Goal: Contribute content: Add original content to the website for others to see

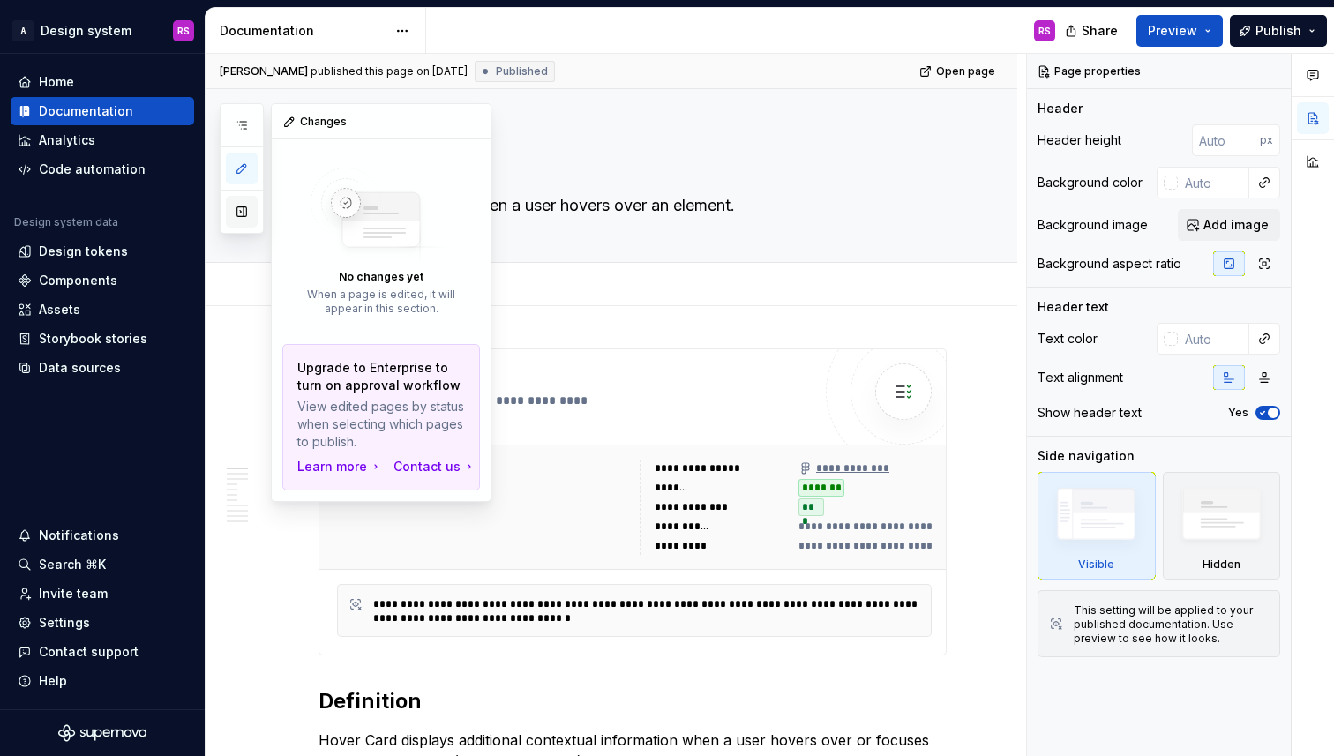
click at [238, 215] on button "button" at bounding box center [242, 212] width 32 height 32
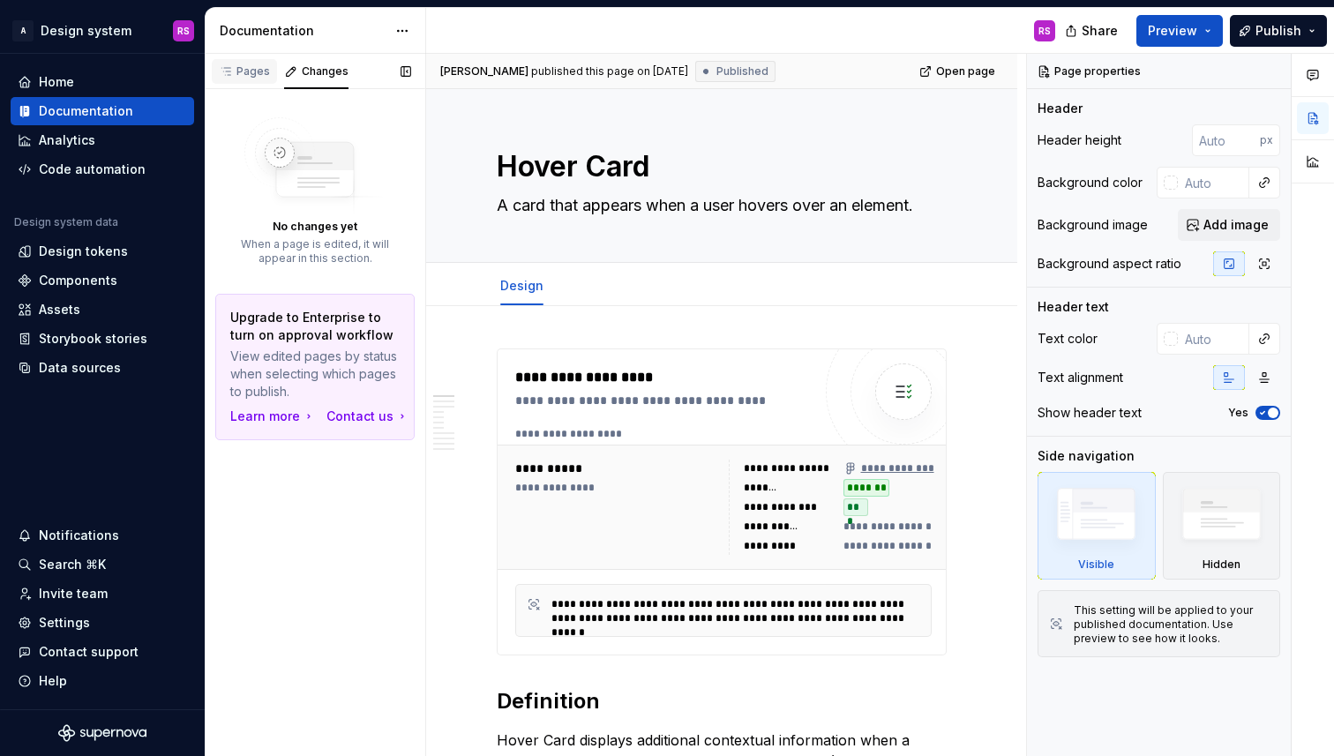
click at [230, 69] on icon "button" at bounding box center [226, 71] width 14 height 14
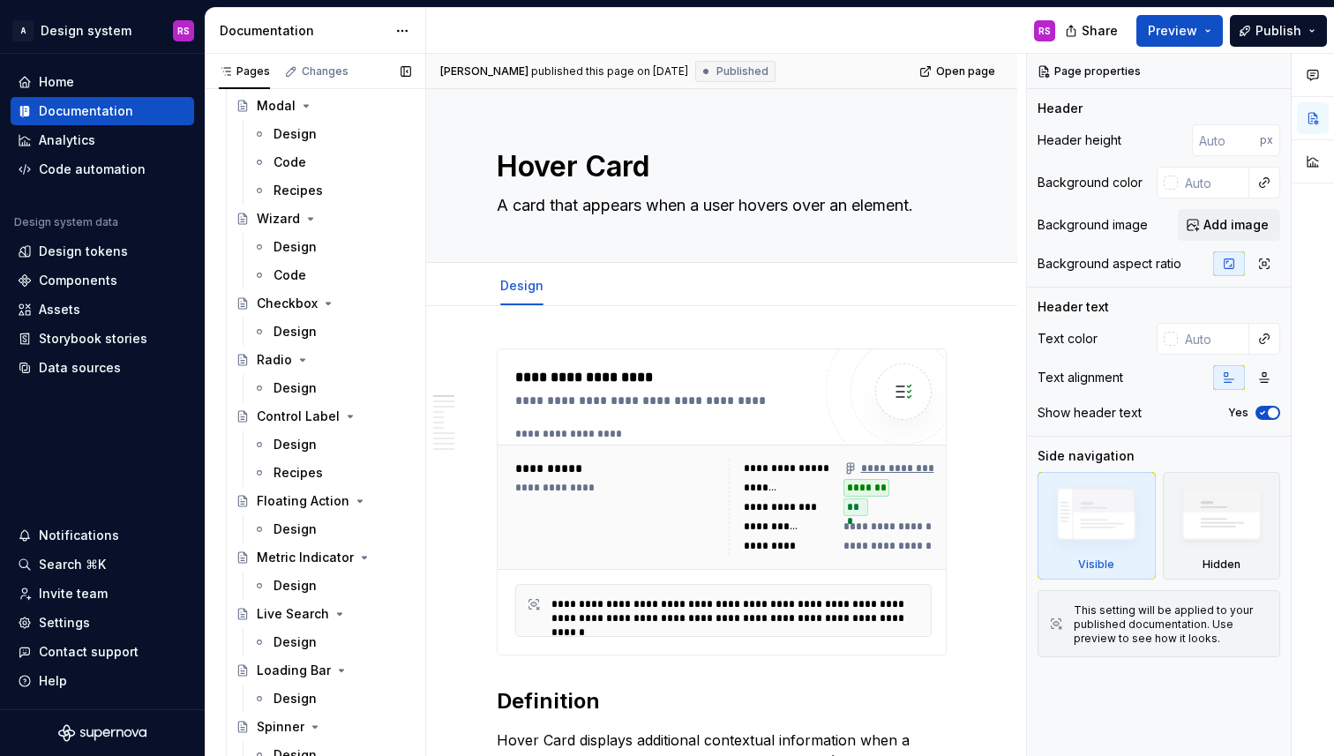
scroll to position [2191, 0]
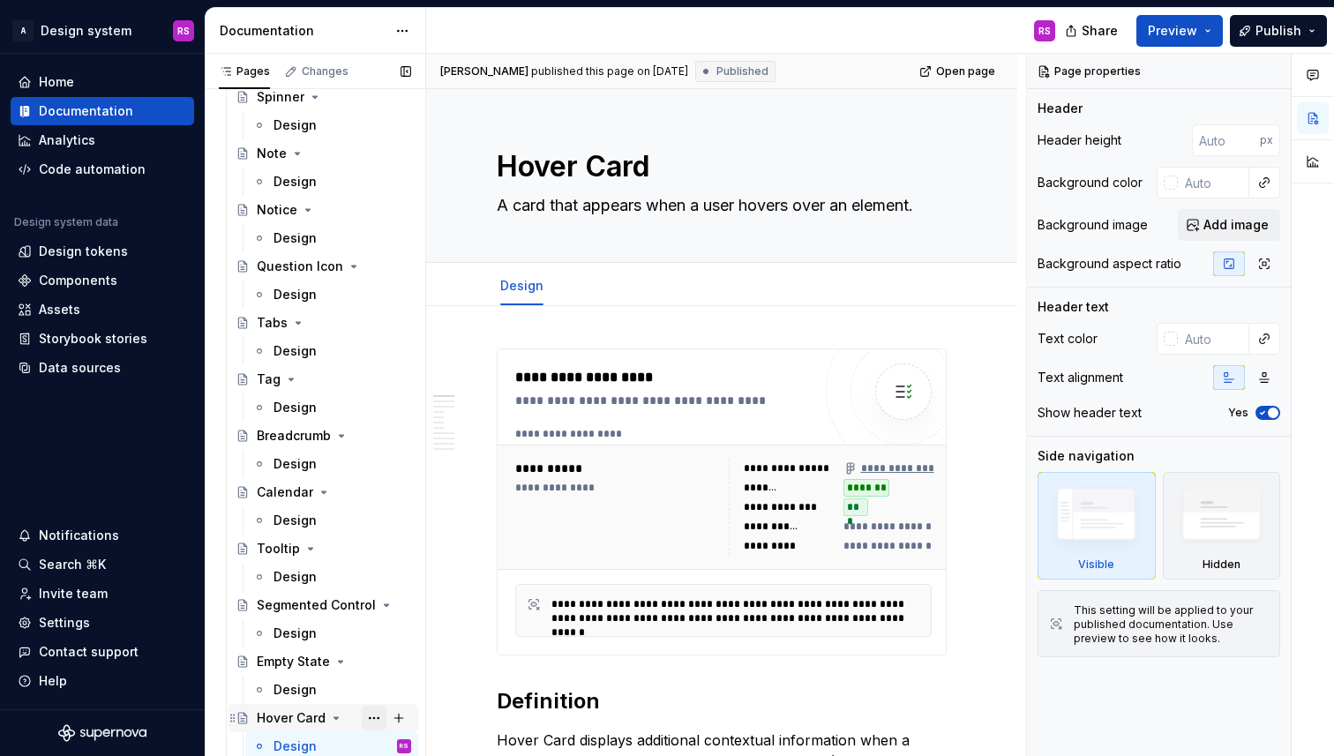
click at [374, 716] on button "Page tree" at bounding box center [374, 718] width 25 height 25
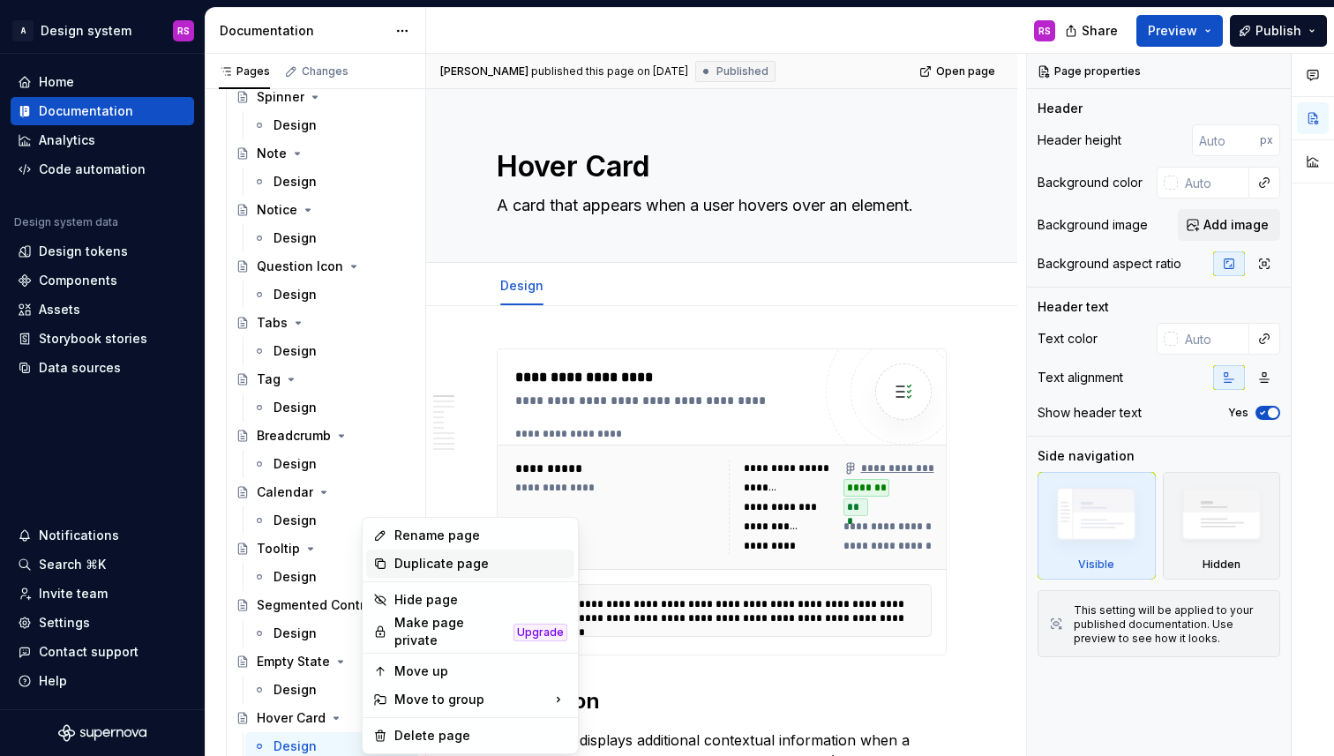
click at [422, 568] on div "Duplicate page" at bounding box center [480, 564] width 173 height 18
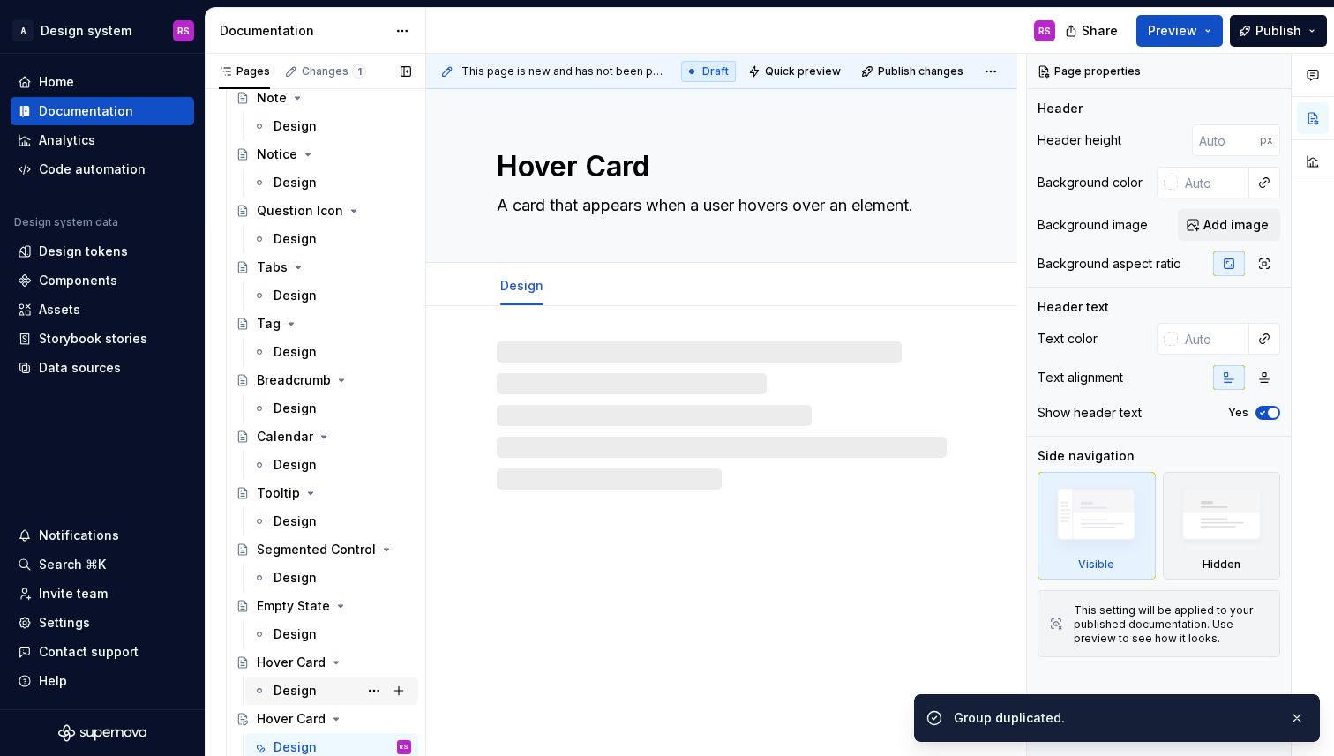
scroll to position [2247, 0]
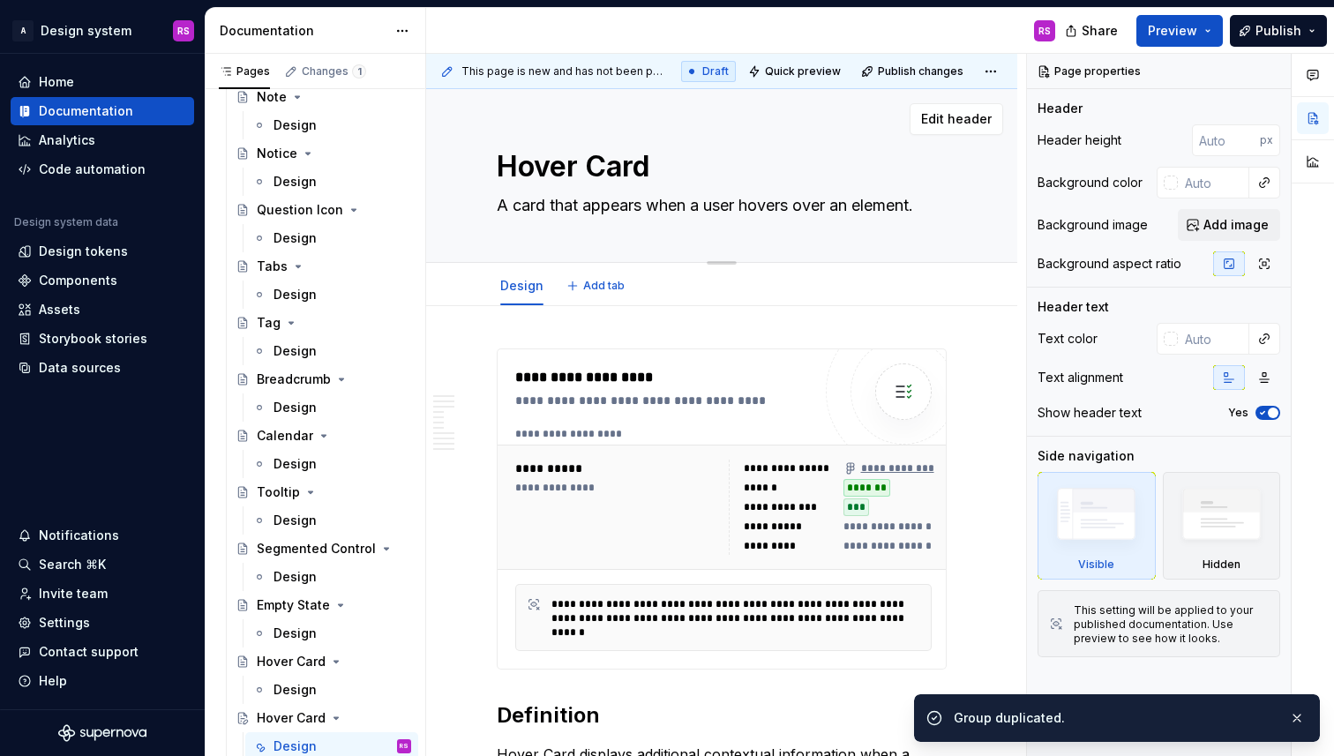
click at [562, 175] on textarea "Hover Card" at bounding box center [718, 167] width 450 height 42
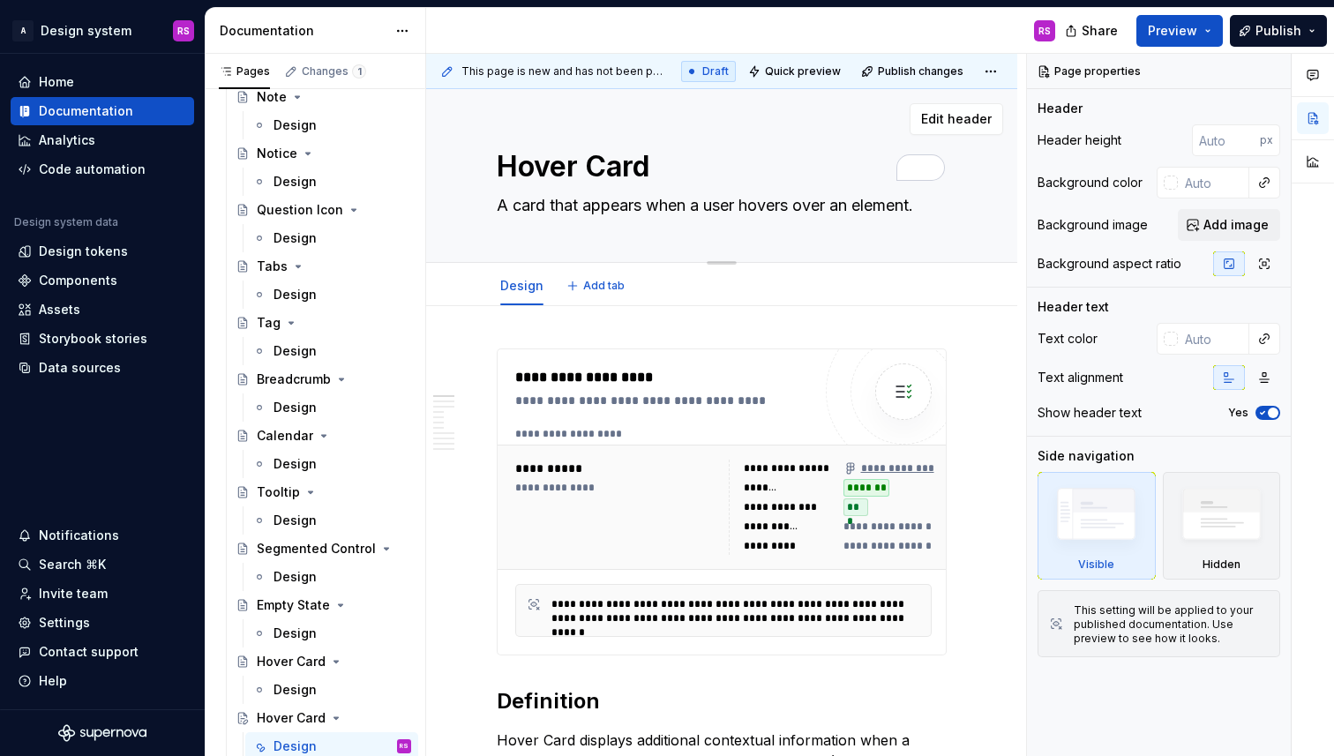
type textarea "*"
type textarea "C"
type textarea "*"
type textarea "Co"
type textarea "*"
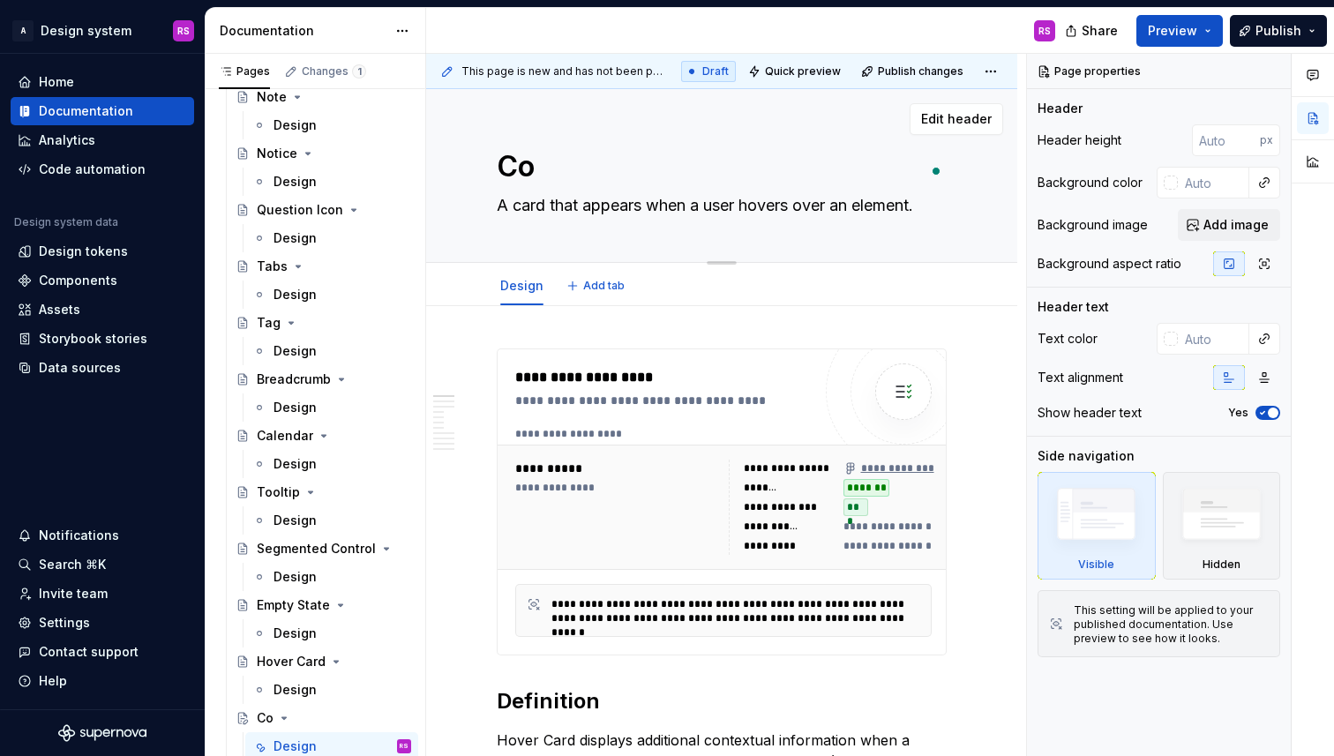
type textarea "Con"
type textarea "*"
type textarea "Conf"
type textarea "*"
type textarea "Confi"
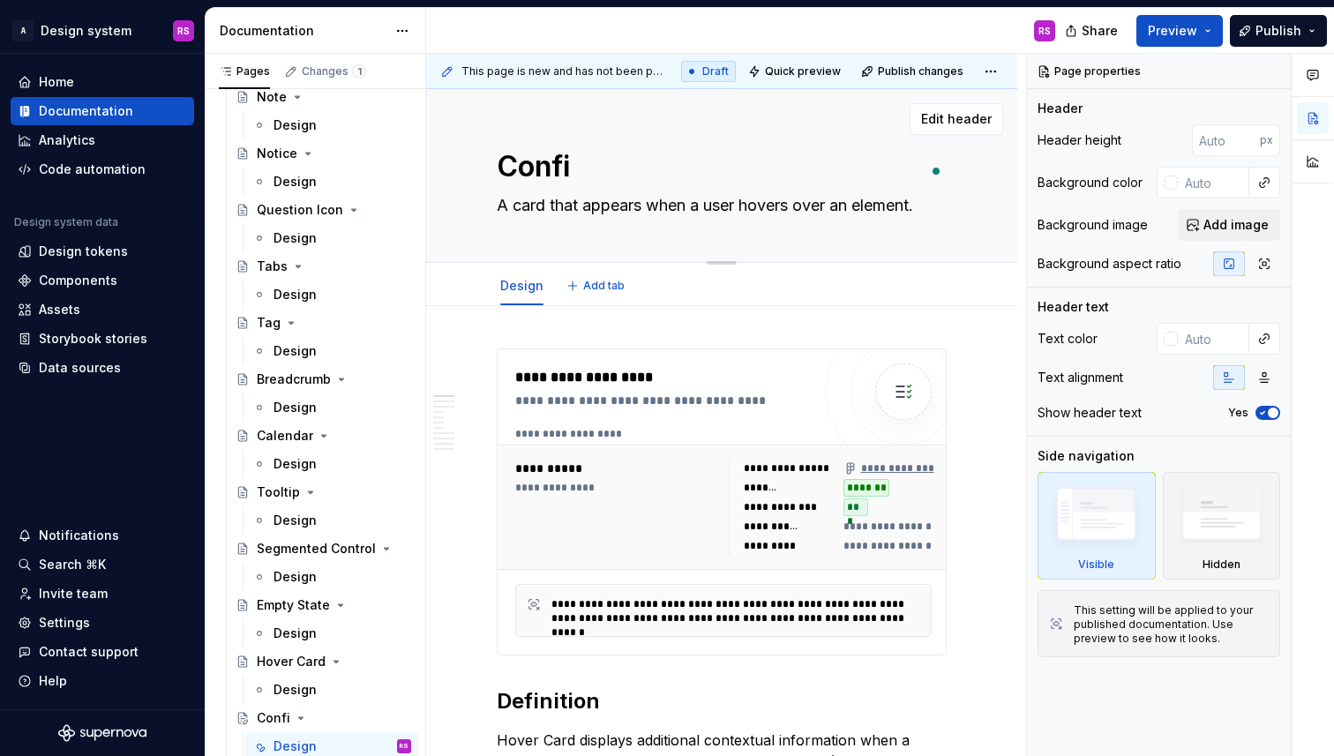
type textarea "*"
type textarea "Config"
type textarea "*"
type textarea "Config"
type textarea "*"
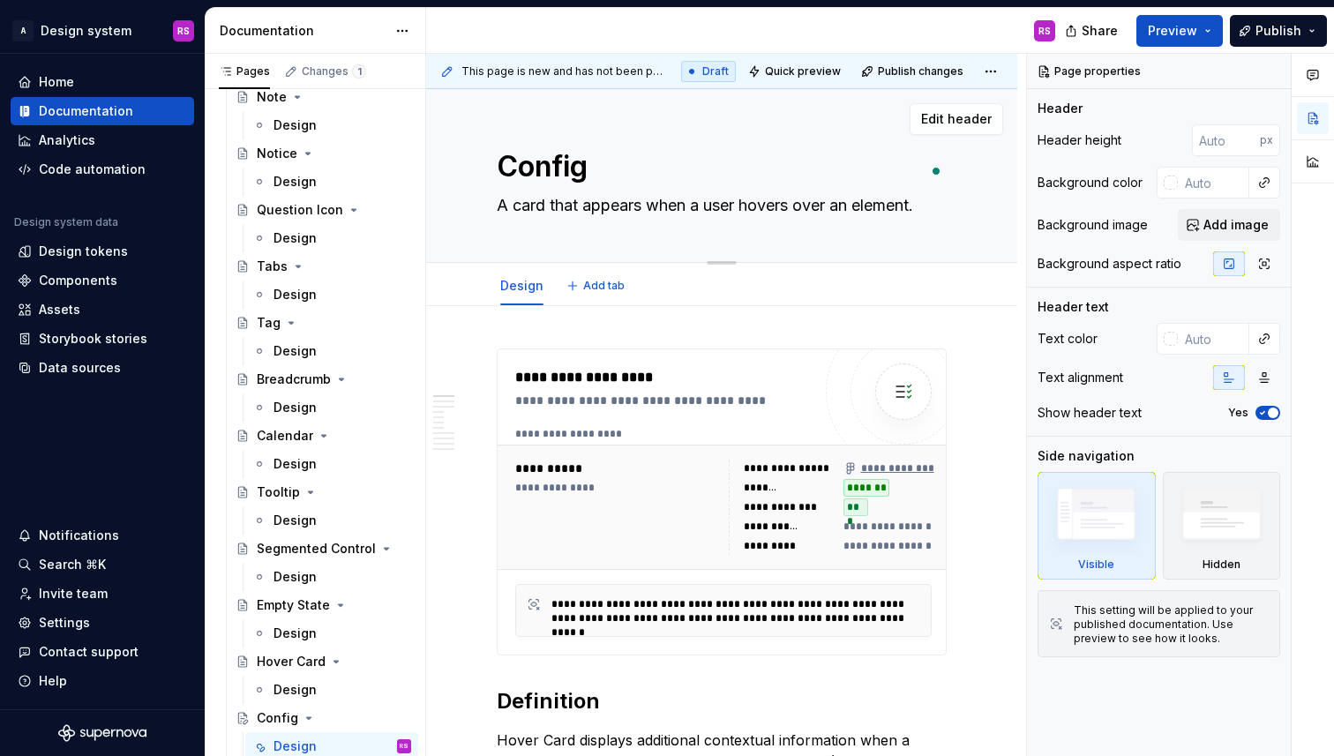
type textarea "Config B"
type textarea "*"
type textarea "Config Bu"
type textarea "*"
type textarea "Config But"
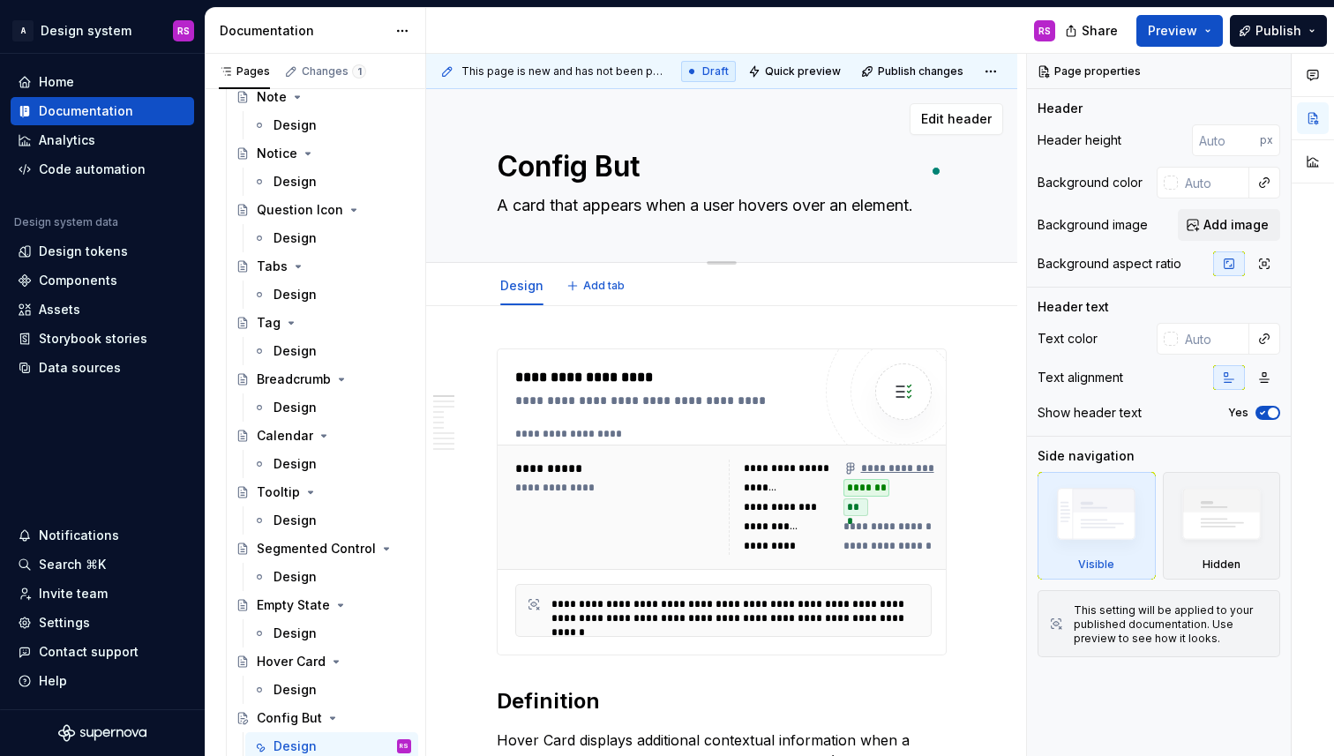
type textarea "*"
type textarea "Config Butt"
type textarea "*"
type textarea "Config Butto"
type textarea "*"
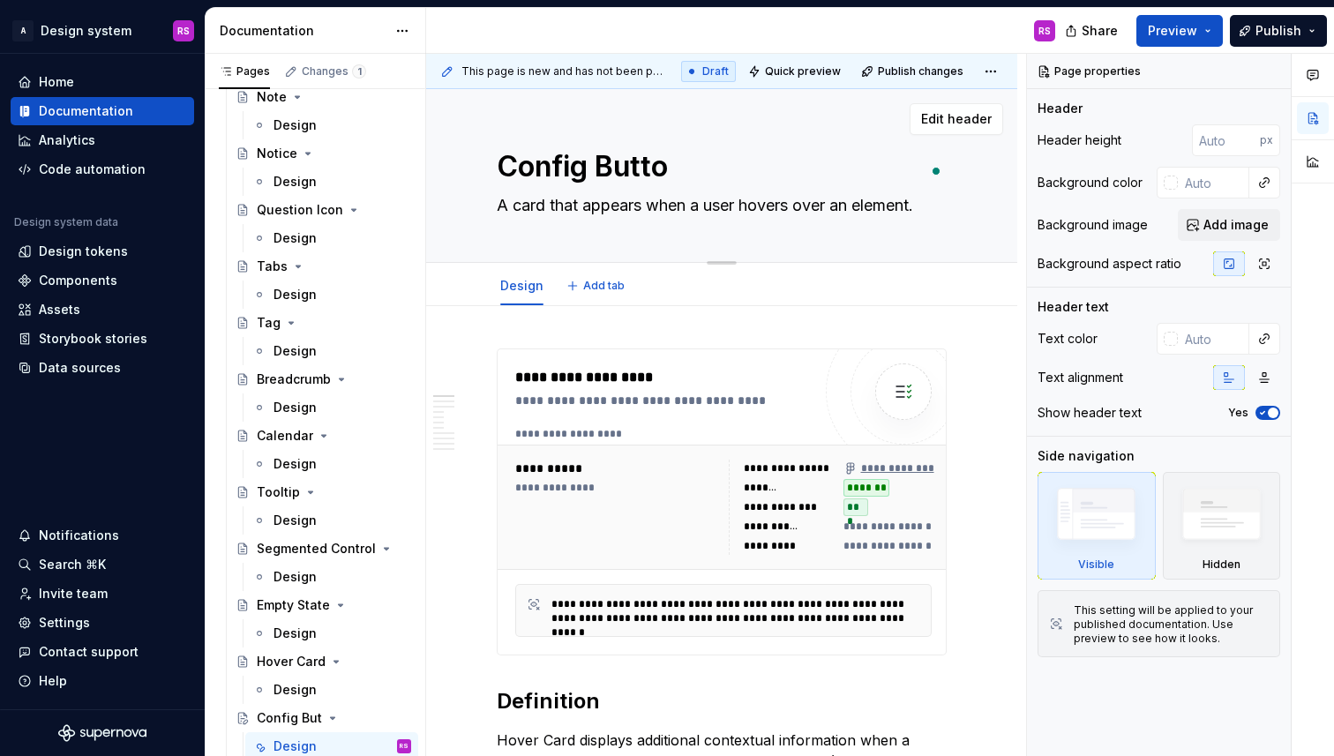
type textarea "Config Button"
type textarea "*"
type textarea "Config Button"
click at [678, 446] on div "**********" at bounding box center [724, 507] width 452 height 125
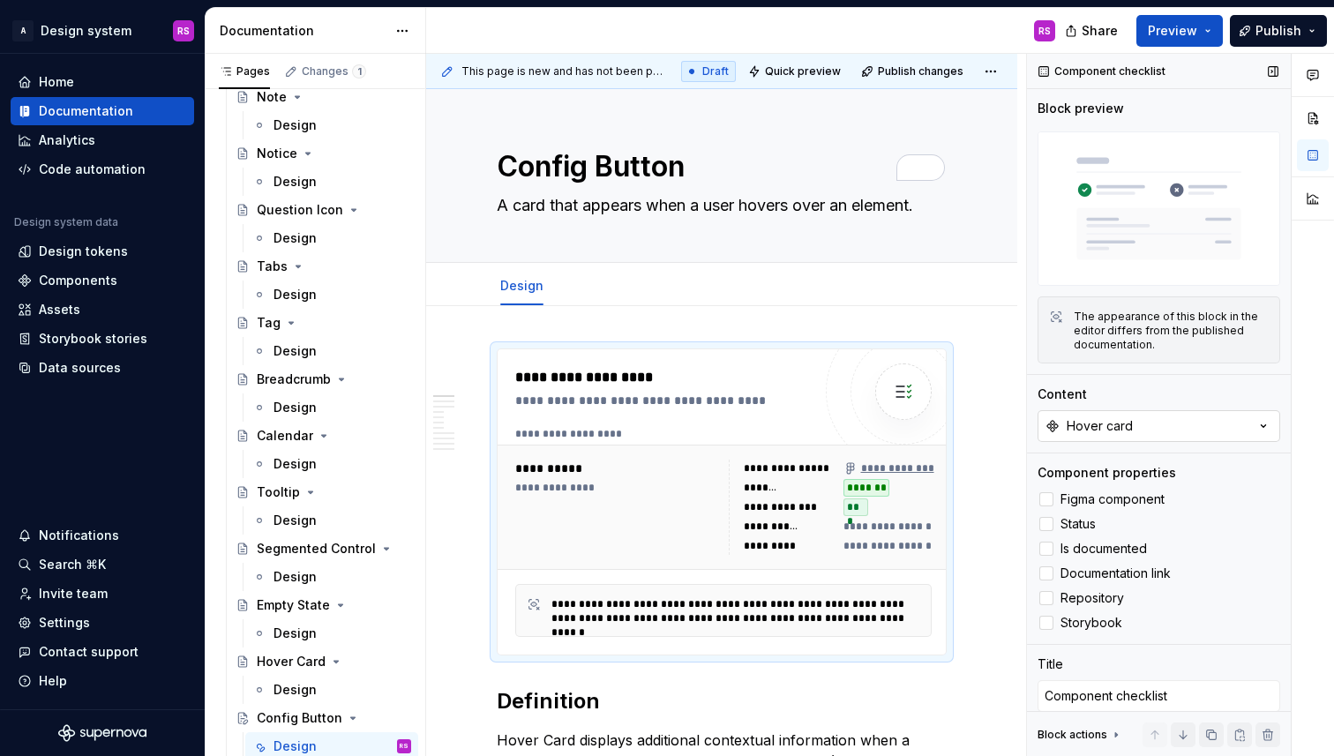
click at [1071, 429] on div "Hover card" at bounding box center [1100, 426] width 66 height 18
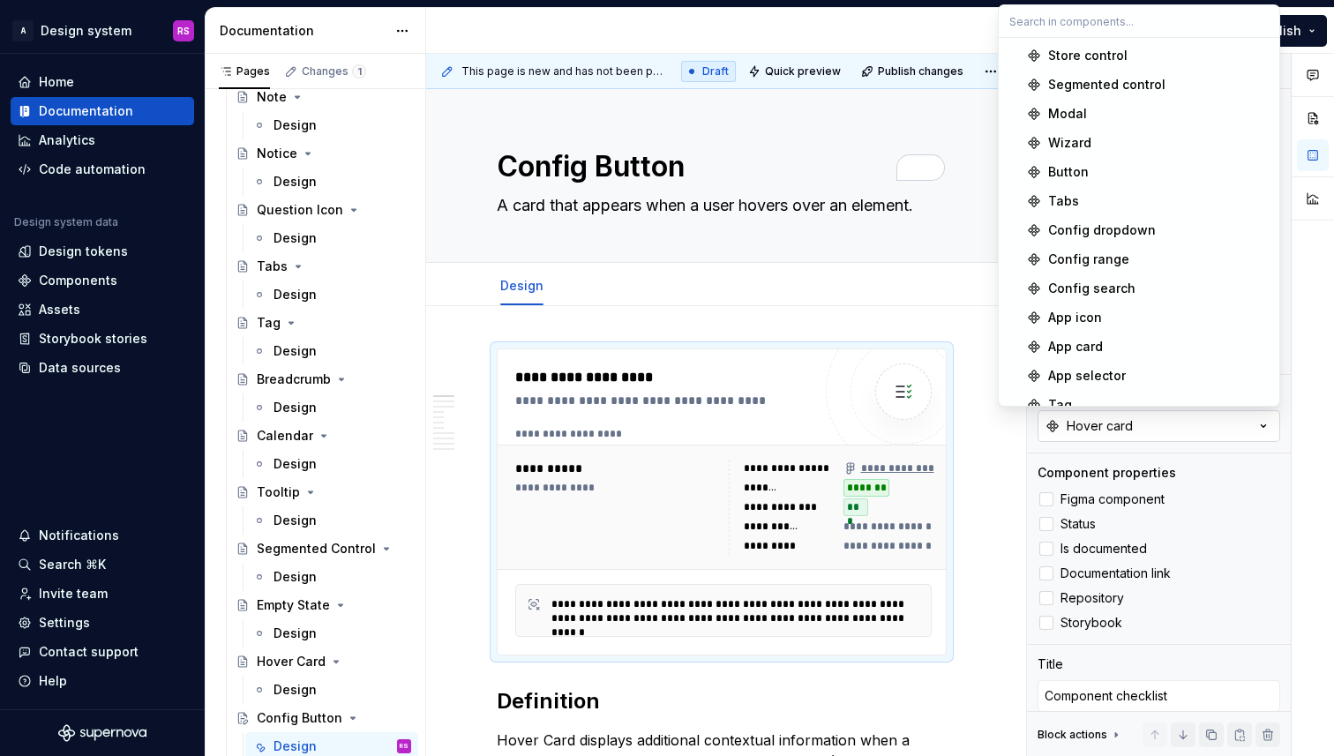
type textarea "*"
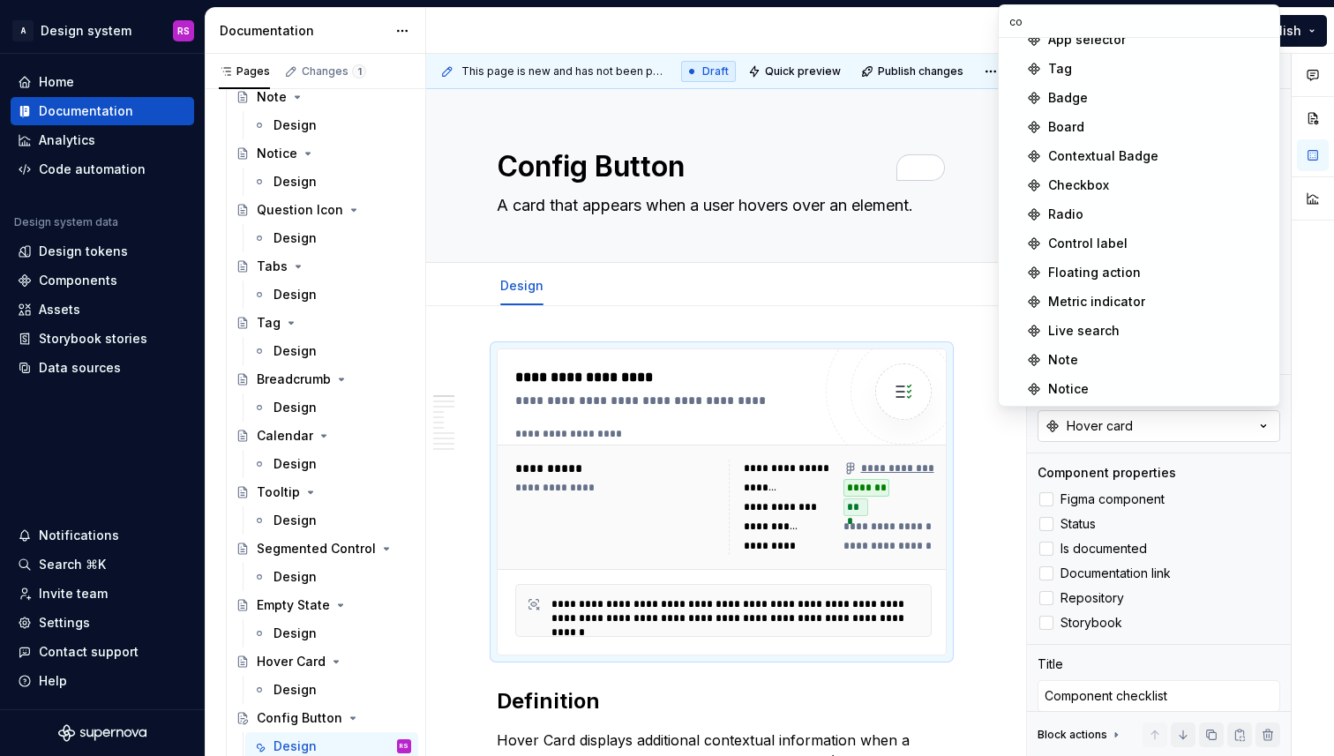
type input "con"
type textarea "*"
type input "confi"
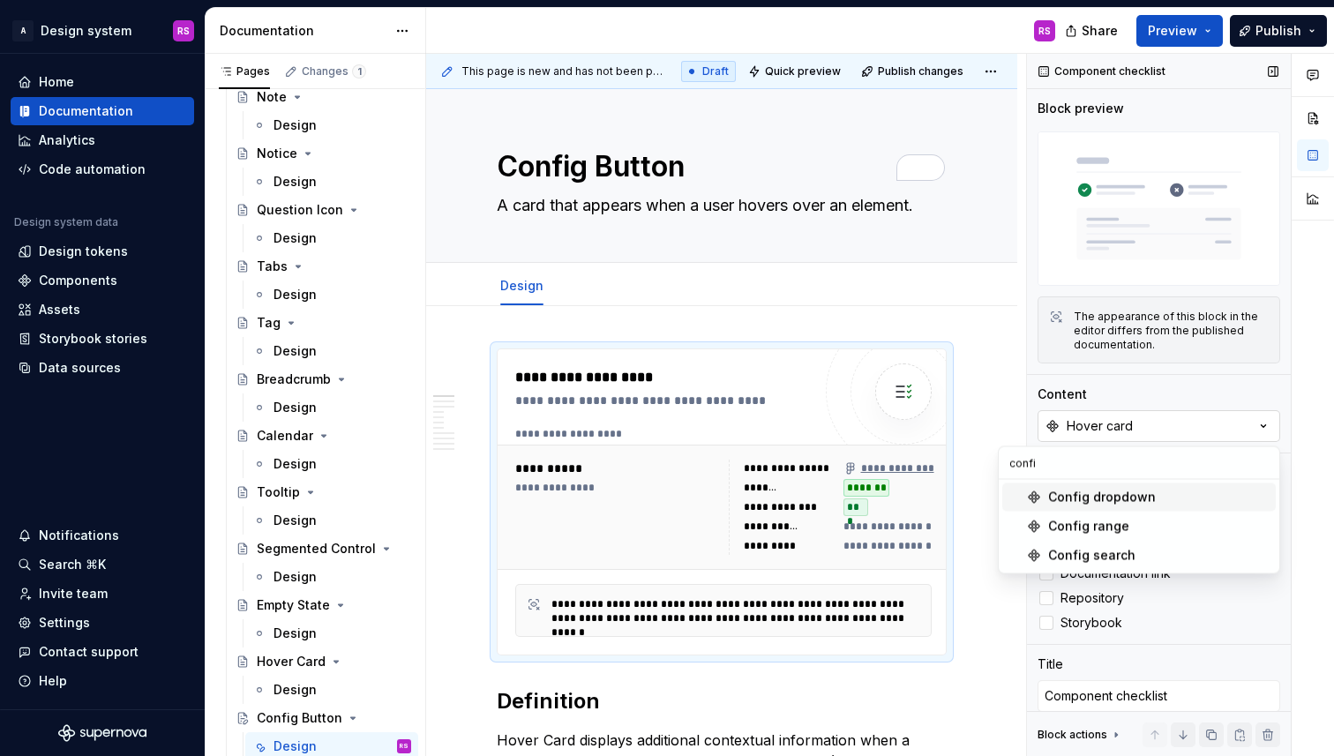
scroll to position [0, 0]
type textarea "*"
type input "config b"
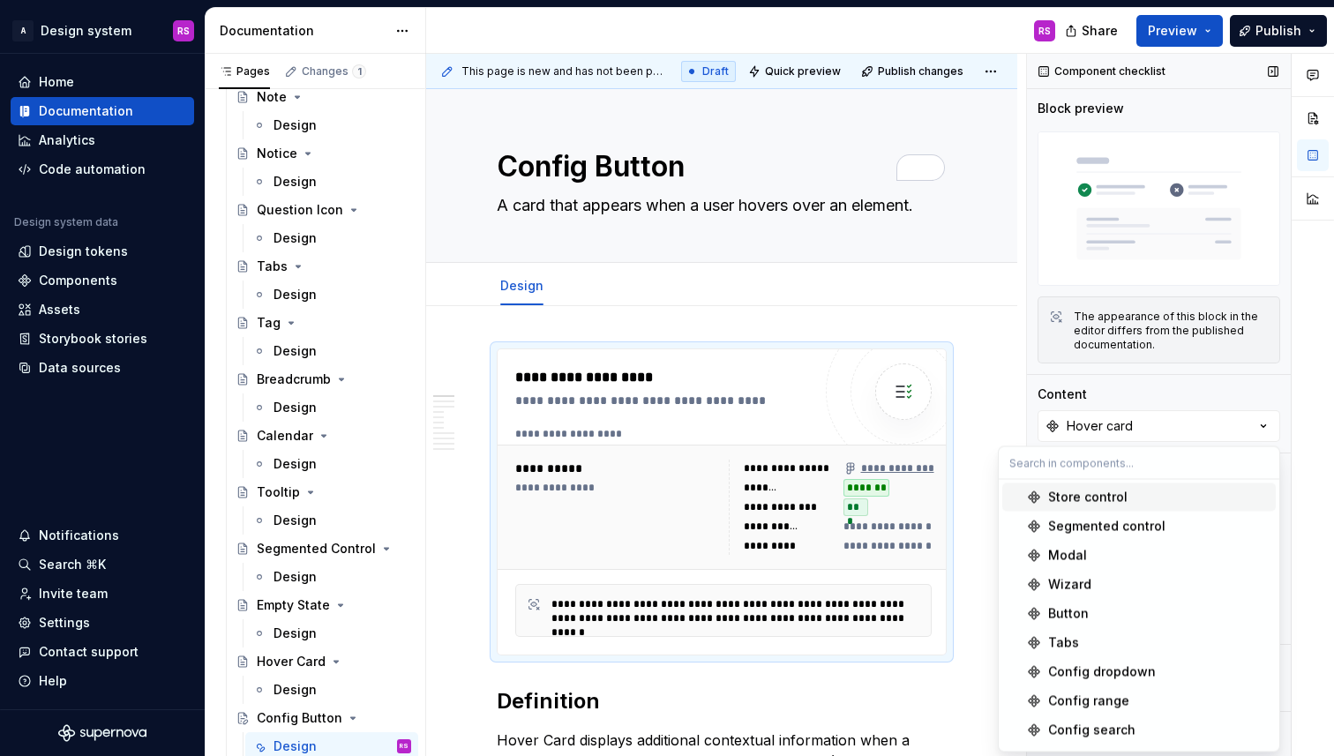
click at [1077, 401] on div "Content" at bounding box center [1062, 395] width 49 height 18
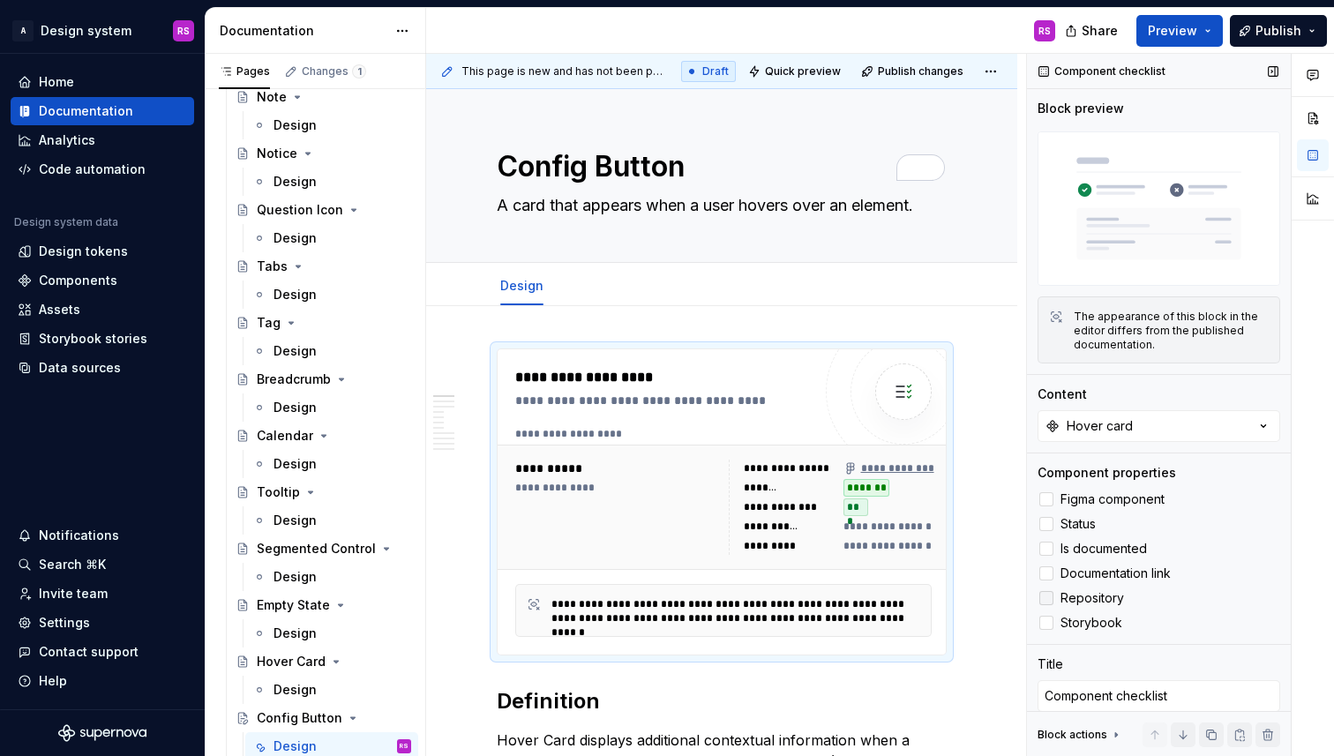
click at [1089, 602] on span "Repository" at bounding box center [1093, 598] width 64 height 14
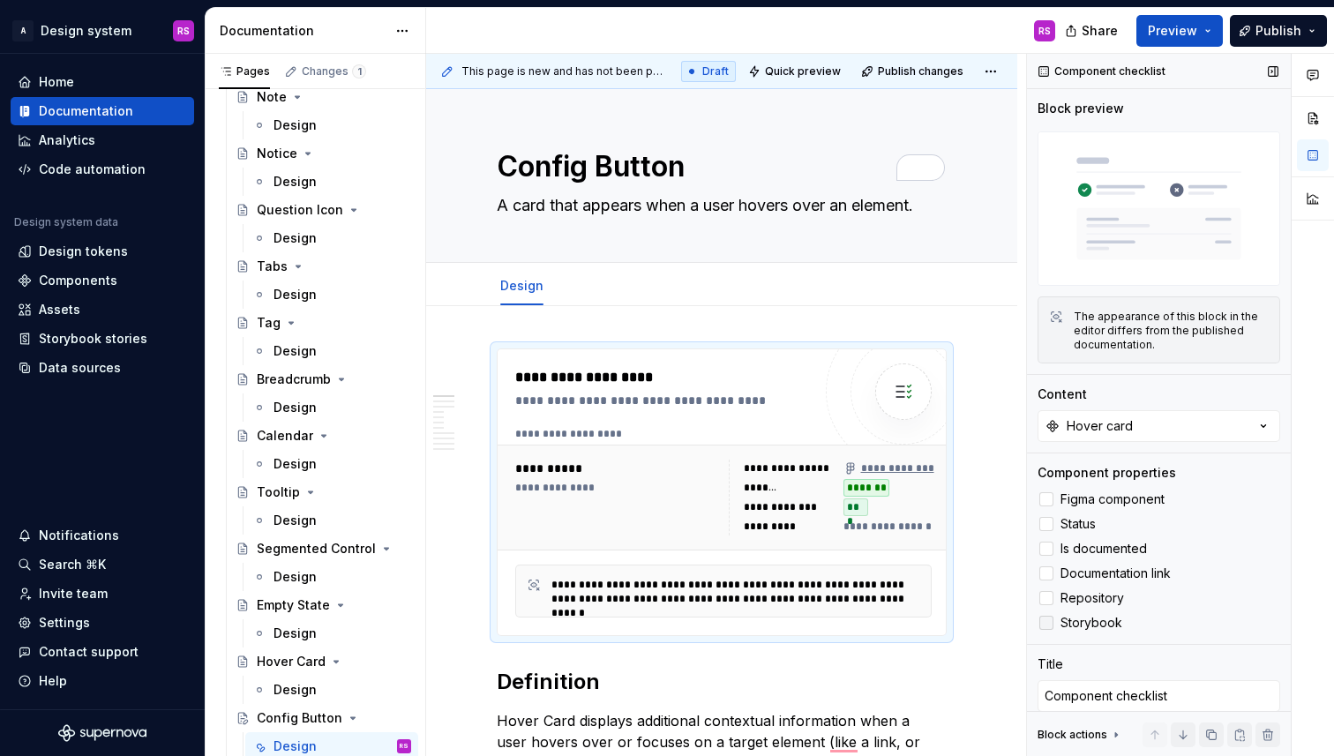
click at [1086, 625] on span "Storybook" at bounding box center [1092, 623] width 62 height 14
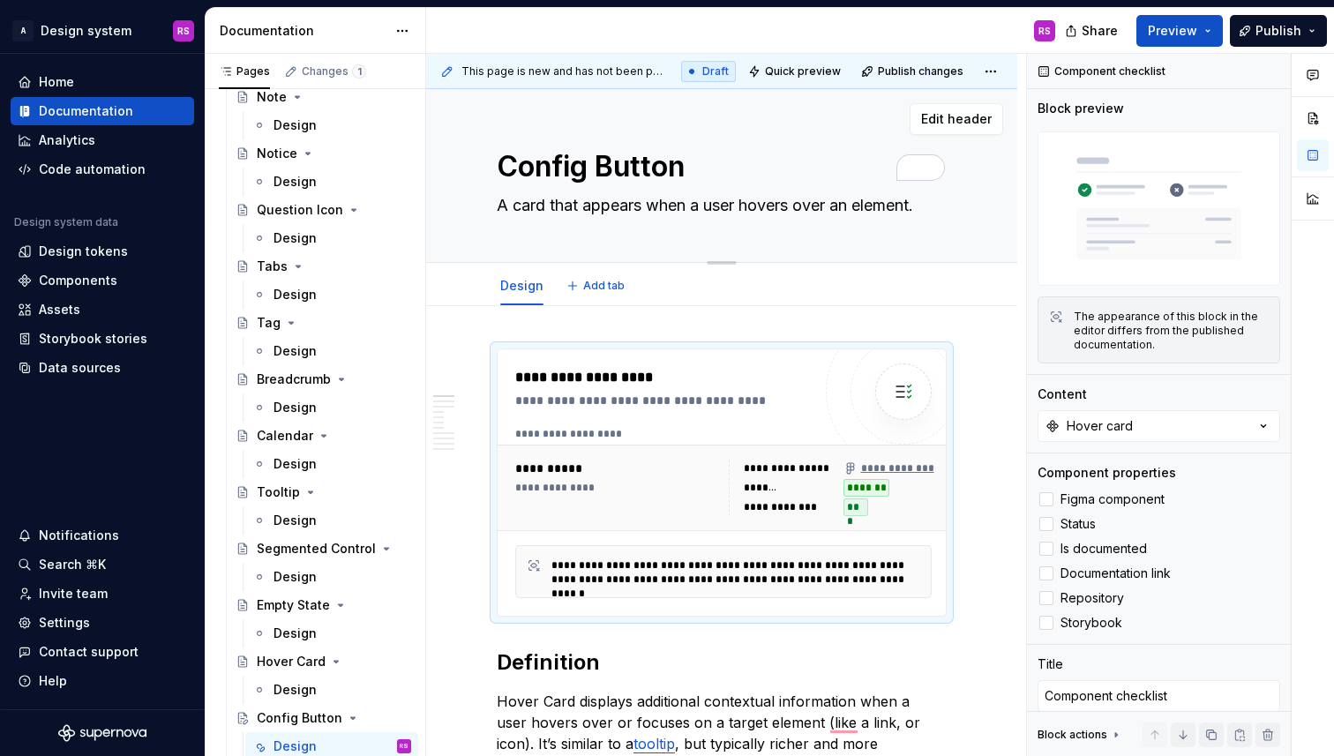
click at [687, 170] on textarea "Config Button" at bounding box center [718, 167] width 450 height 42
click at [966, 123] on span "Edit header" at bounding box center [956, 119] width 71 height 18
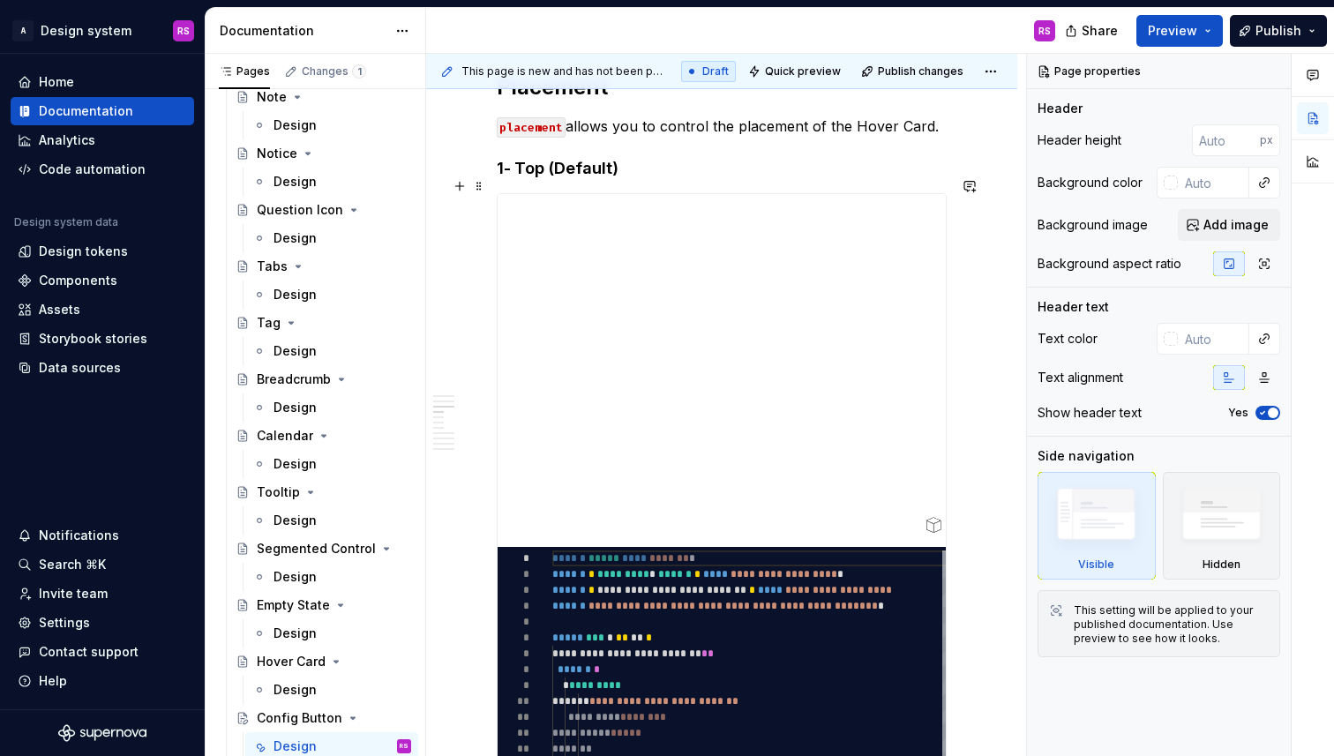
scroll to position [1073, 0]
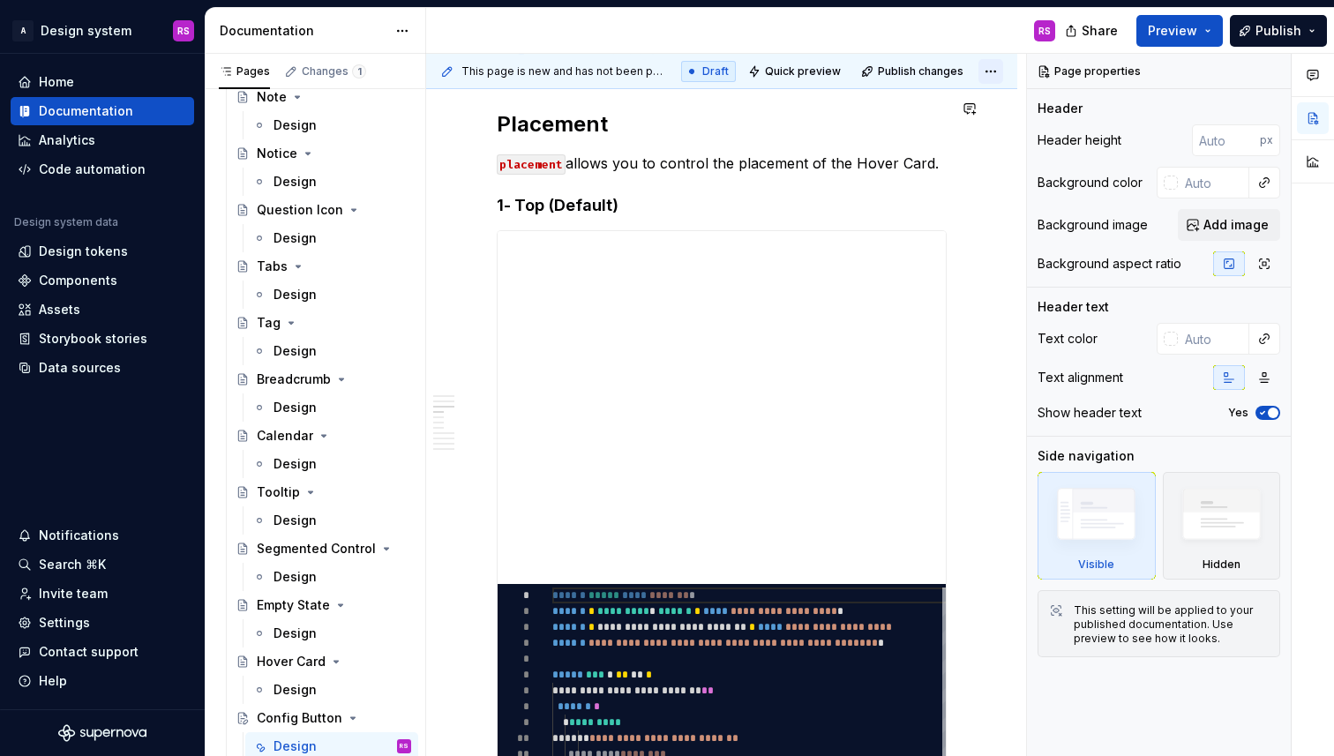
click at [1009, 78] on html "A Design system RS Home Documentation Analytics Code automation Design system d…" at bounding box center [667, 378] width 1334 height 756
click at [714, 65] on html "A Design system RS Home Documentation Analytics Code automation Design system d…" at bounding box center [667, 378] width 1334 height 756
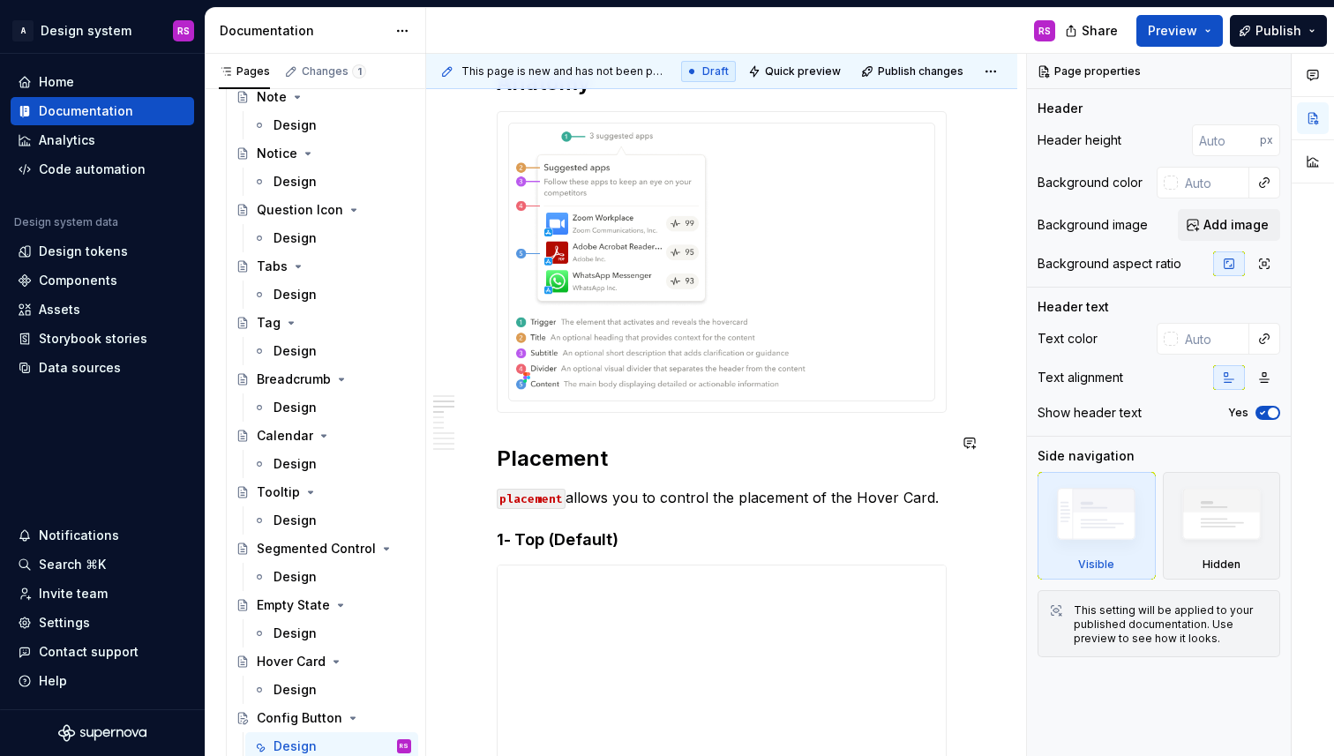
click at [716, 72] on div "Draft" at bounding box center [708, 71] width 55 height 21
click at [584, 67] on span "This page is new and has not been published yet." at bounding box center [564, 71] width 206 height 14
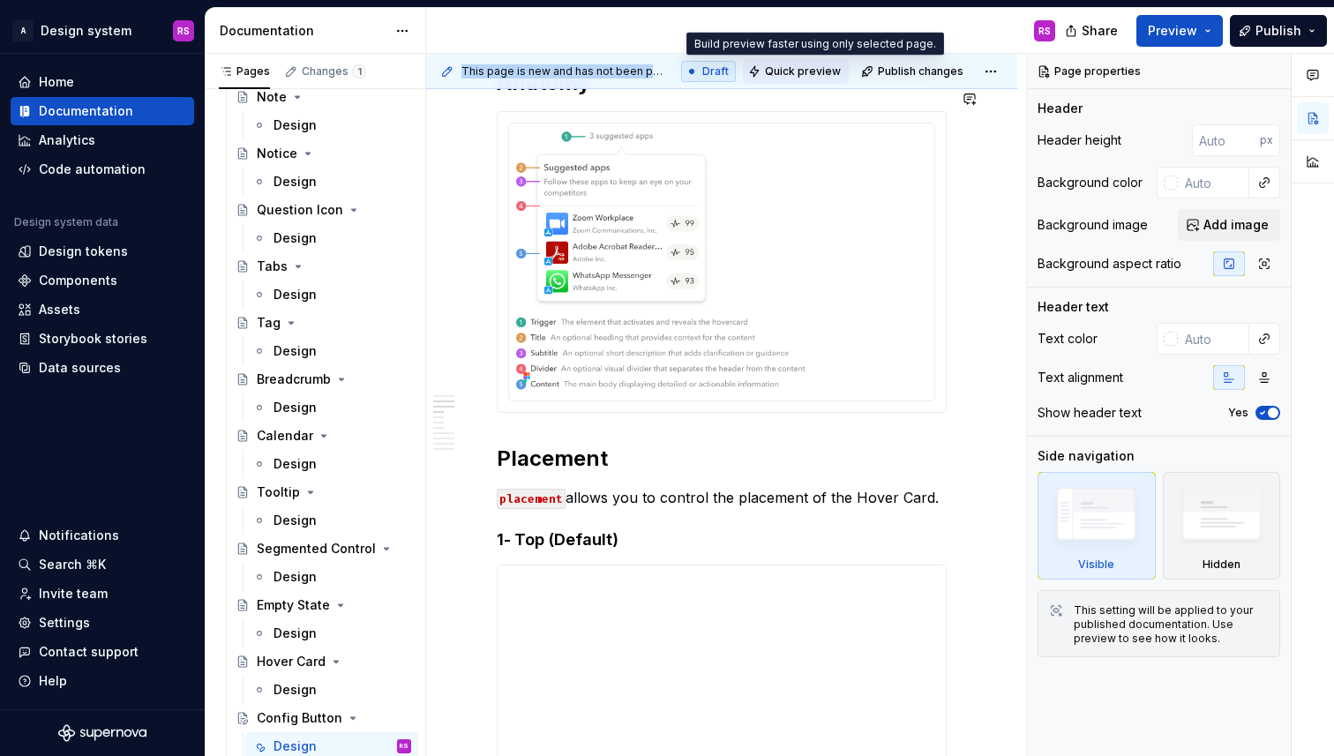
click at [830, 80] on button "Quick preview" at bounding box center [796, 71] width 106 height 25
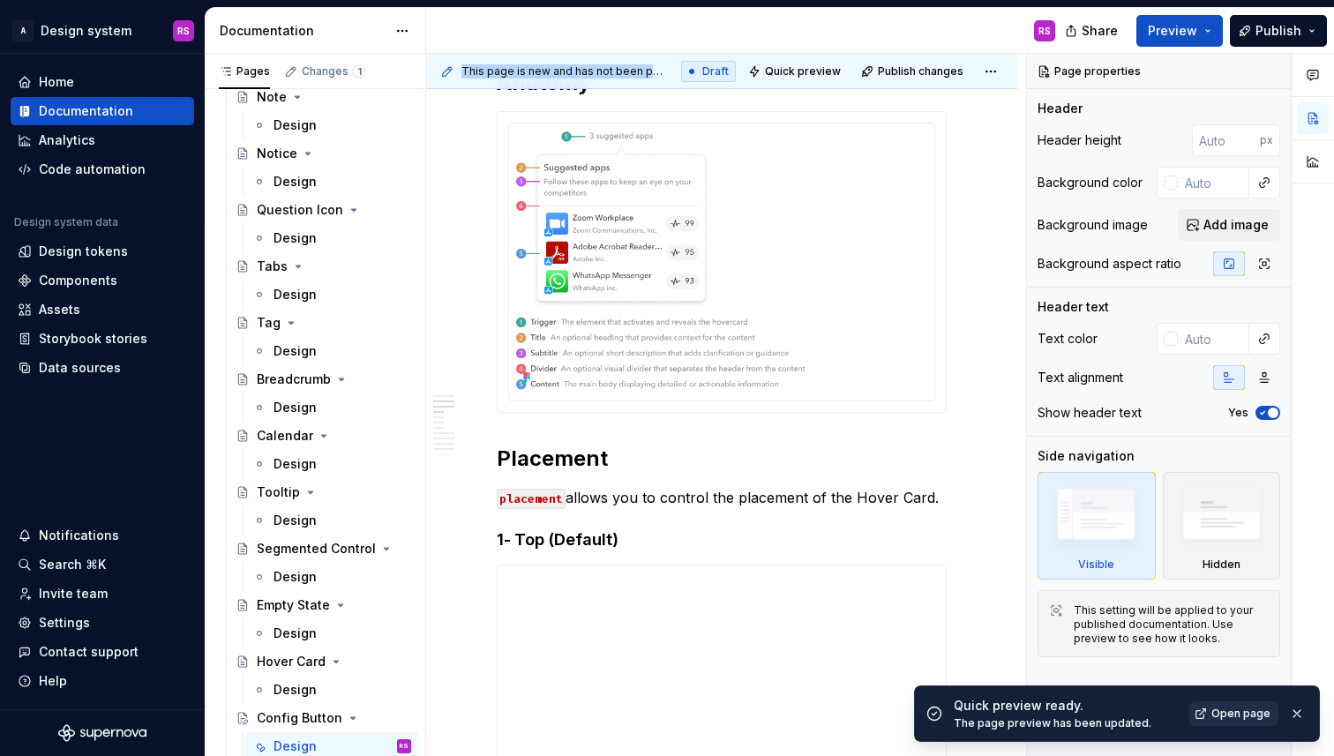
click at [1222, 723] on link "Open page" at bounding box center [1233, 713] width 89 height 25
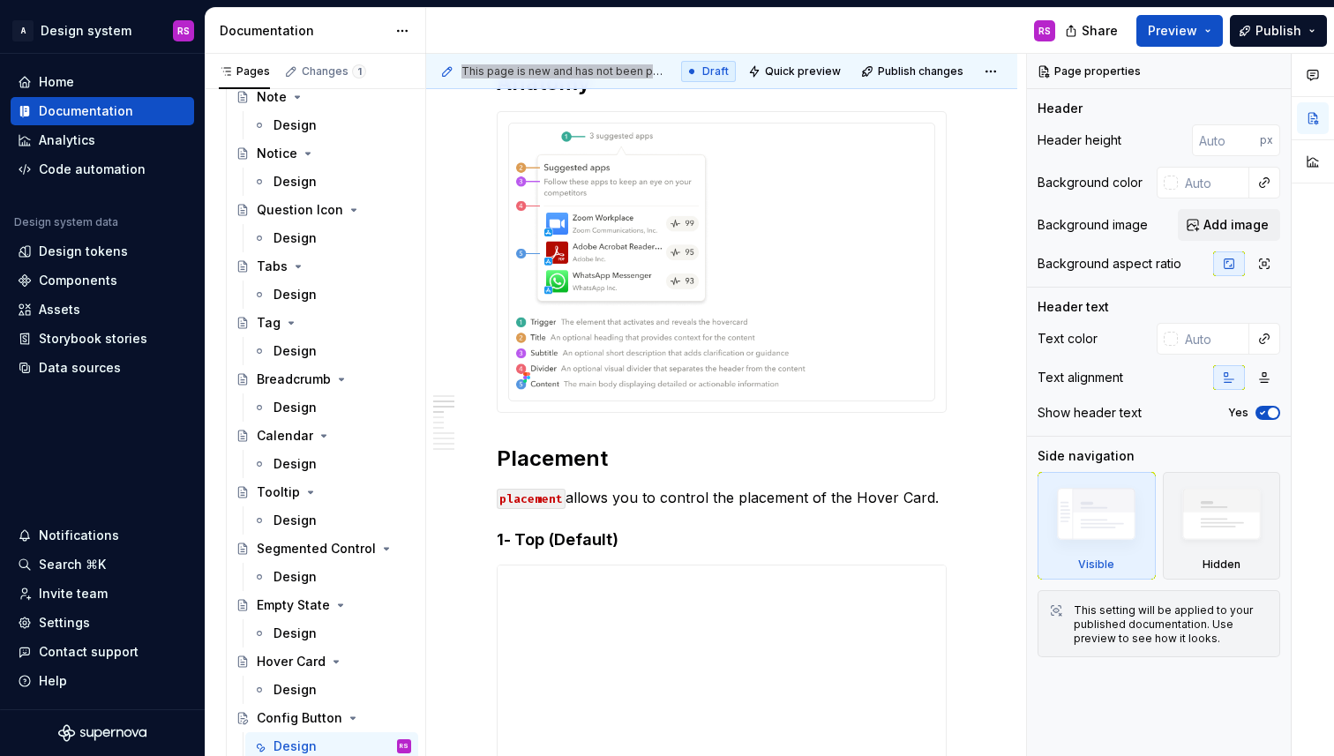
type textarea "*"
